Goal: Transaction & Acquisition: Download file/media

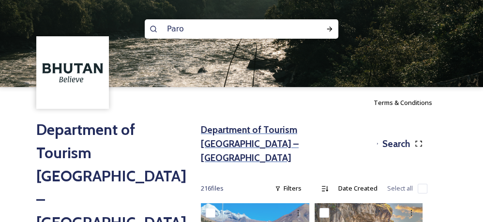
click at [244, 128] on h3 "Department of Tourism [GEOGRAPHIC_DATA] – [GEOGRAPHIC_DATA]" at bounding box center [287, 144] width 172 height 42
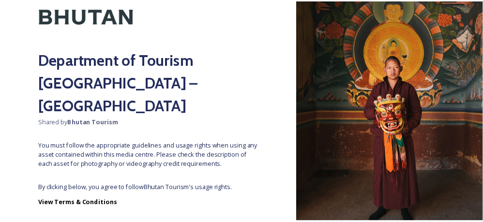
scroll to position [53, 0]
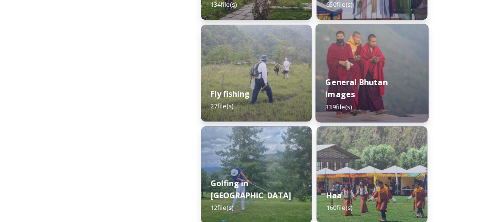
scroll to position [637, 0]
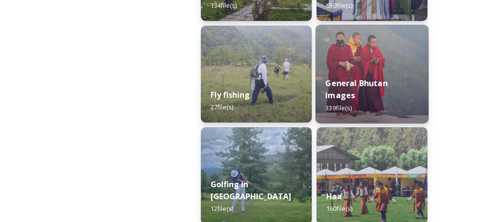
click at [341, 63] on img at bounding box center [372, 74] width 113 height 99
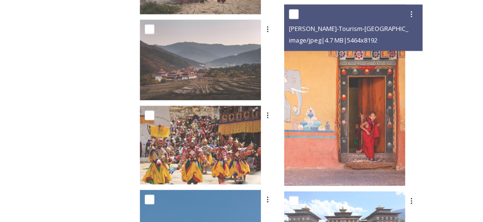
scroll to position [803, 0]
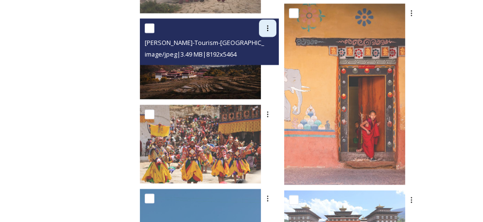
click at [272, 30] on icon at bounding box center [268, 28] width 8 height 8
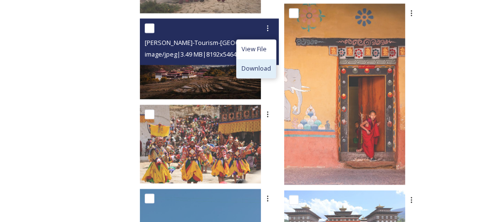
click at [271, 71] on span "Download" at bounding box center [257, 68] width 30 height 9
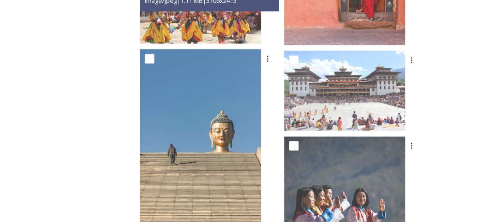
scroll to position [944, 0]
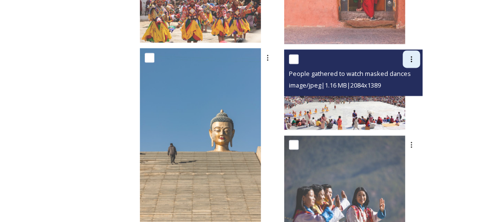
click at [408, 61] on icon at bounding box center [412, 59] width 8 height 8
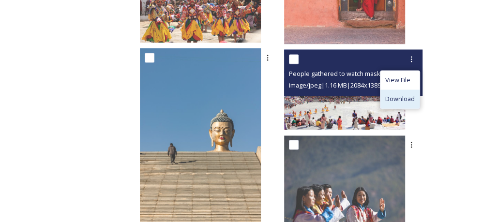
click at [393, 95] on span "Download" at bounding box center [400, 98] width 30 height 9
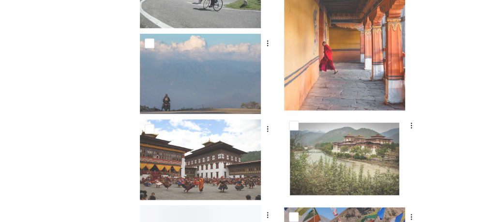
scroll to position [1349, 0]
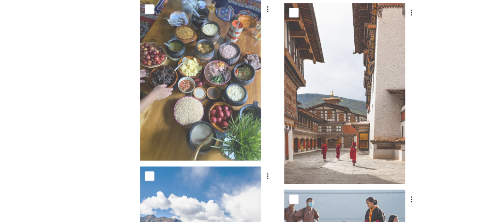
scroll to position [2384, 0]
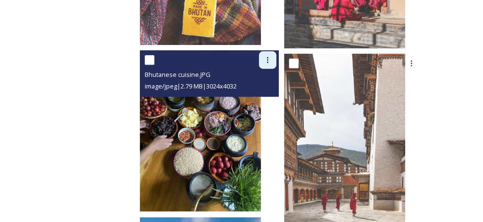
click at [272, 56] on icon at bounding box center [268, 60] width 8 height 8
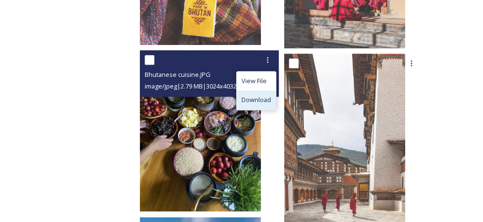
click at [271, 102] on span "Download" at bounding box center [257, 99] width 30 height 9
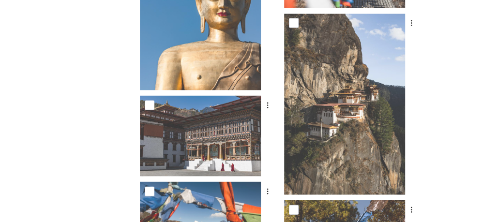
scroll to position [3349, 0]
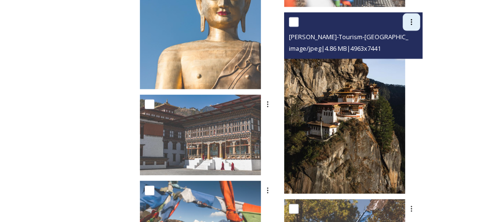
click at [412, 20] on icon at bounding box center [412, 22] width 8 height 8
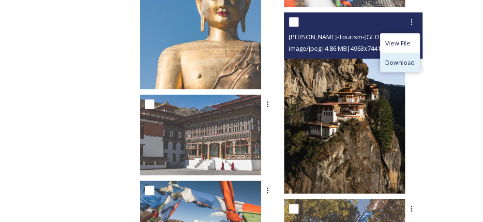
click at [391, 64] on span "Download" at bounding box center [400, 62] width 30 height 9
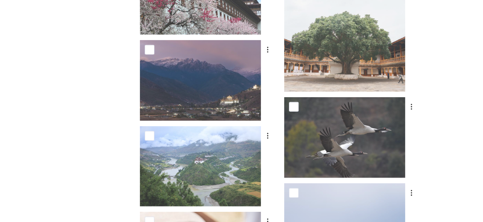
scroll to position [5708, 0]
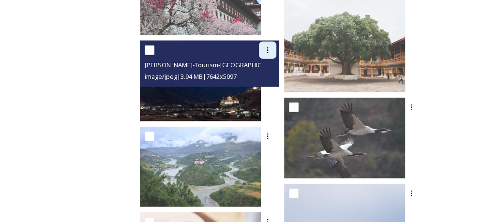
click at [276, 51] on div at bounding box center [267, 50] width 17 height 17
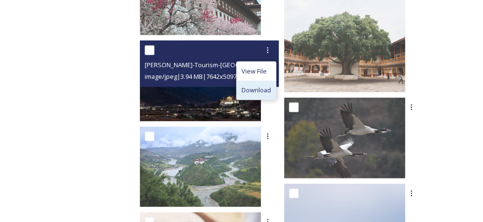
click at [265, 95] on div "Download" at bounding box center [256, 90] width 39 height 19
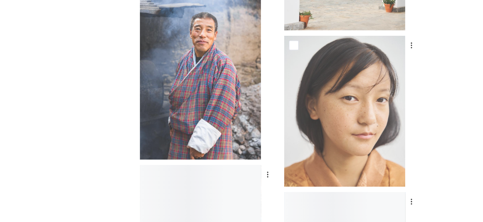
scroll to position [6272, 0]
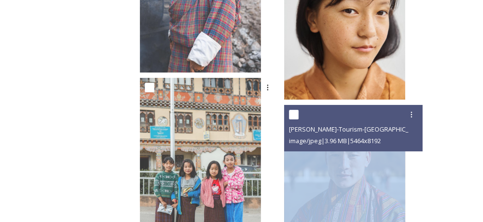
scroll to position [6292, 0]
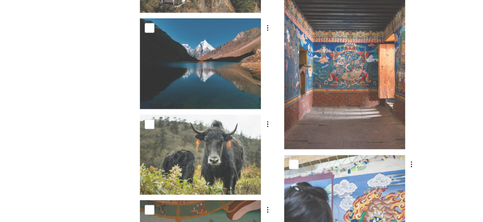
scroll to position [7924, 0]
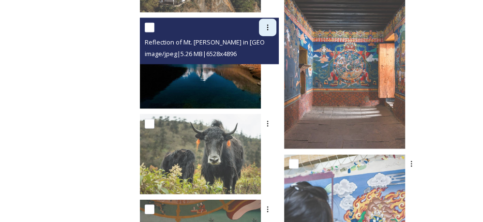
click at [276, 31] on div at bounding box center [267, 27] width 17 height 17
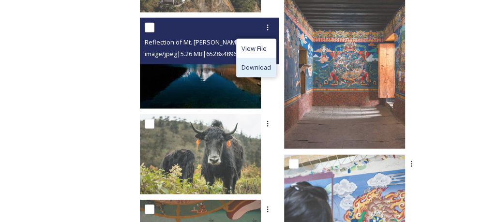
click at [271, 70] on span "Download" at bounding box center [257, 67] width 30 height 9
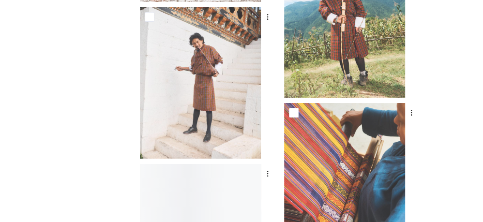
scroll to position [8675, 0]
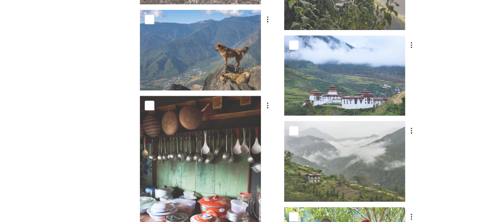
scroll to position [9130, 0]
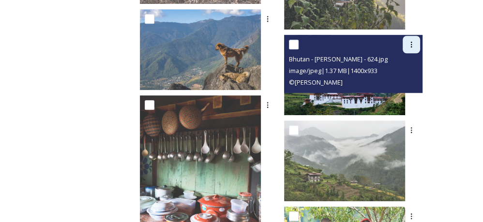
click at [412, 38] on div at bounding box center [411, 44] width 17 height 17
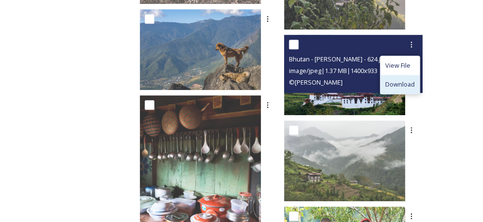
click at [397, 84] on span "Download" at bounding box center [400, 84] width 30 height 9
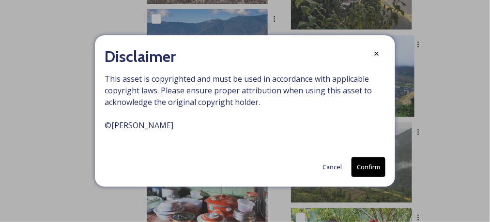
click at [371, 169] on button "Confirm" at bounding box center [368, 167] width 34 height 20
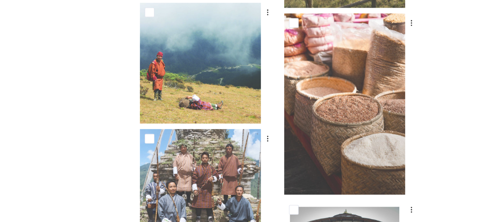
scroll to position [0, 0]
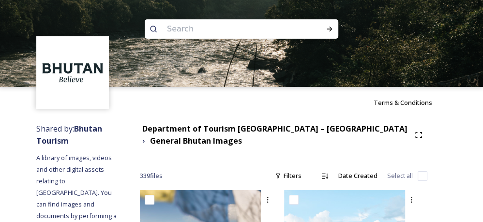
click at [247, 26] on input at bounding box center [228, 28] width 133 height 21
click at [182, 27] on input at bounding box center [228, 28] width 133 height 21
type input "Punakha"
click at [333, 30] on icon at bounding box center [330, 29] width 8 height 8
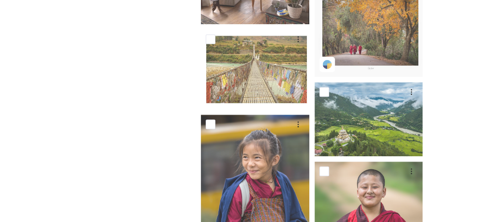
scroll to position [416, 0]
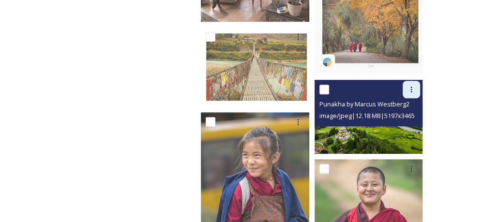
click at [409, 86] on icon at bounding box center [412, 90] width 8 height 8
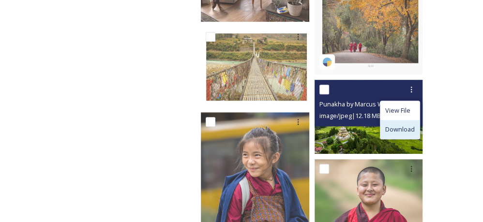
click at [392, 125] on span "Download" at bounding box center [400, 129] width 30 height 9
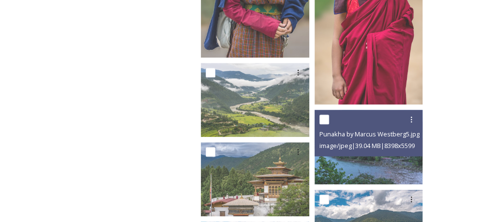
scroll to position [641, 0]
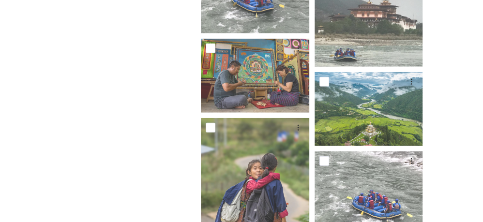
scroll to position [1713, 0]
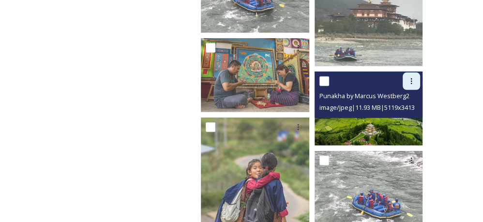
click at [409, 73] on div at bounding box center [411, 81] width 17 height 17
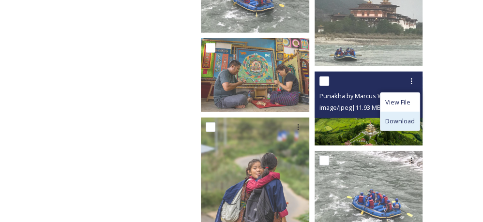
click at [400, 117] on span "Download" at bounding box center [400, 121] width 30 height 9
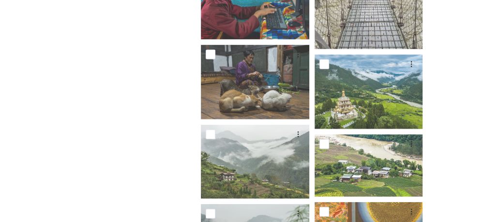
scroll to position [3466, 0]
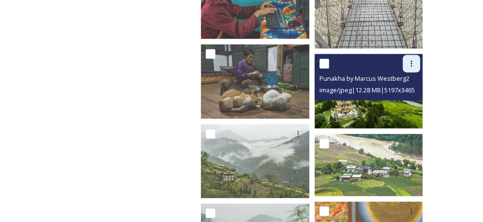
click at [409, 60] on icon at bounding box center [412, 64] width 8 height 8
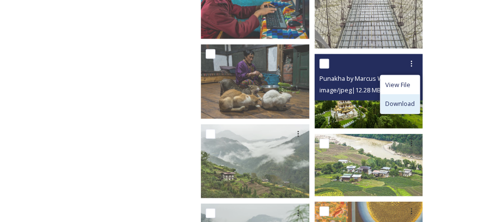
click at [400, 99] on span "Download" at bounding box center [400, 103] width 30 height 9
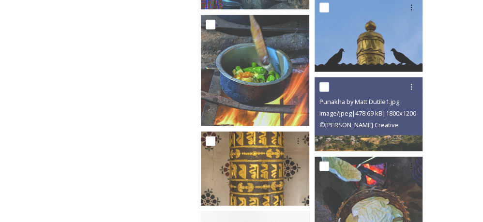
scroll to position [5696, 0]
